Goal: Task Accomplishment & Management: Complete application form

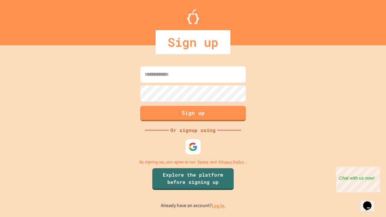
click at [219, 205] on link "Log in." at bounding box center [218, 205] width 14 height 6
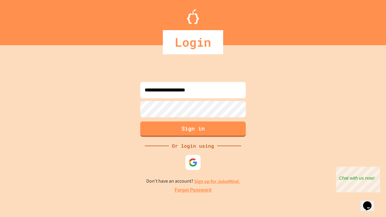
type input "**********"
